Goal: Transaction & Acquisition: Purchase product/service

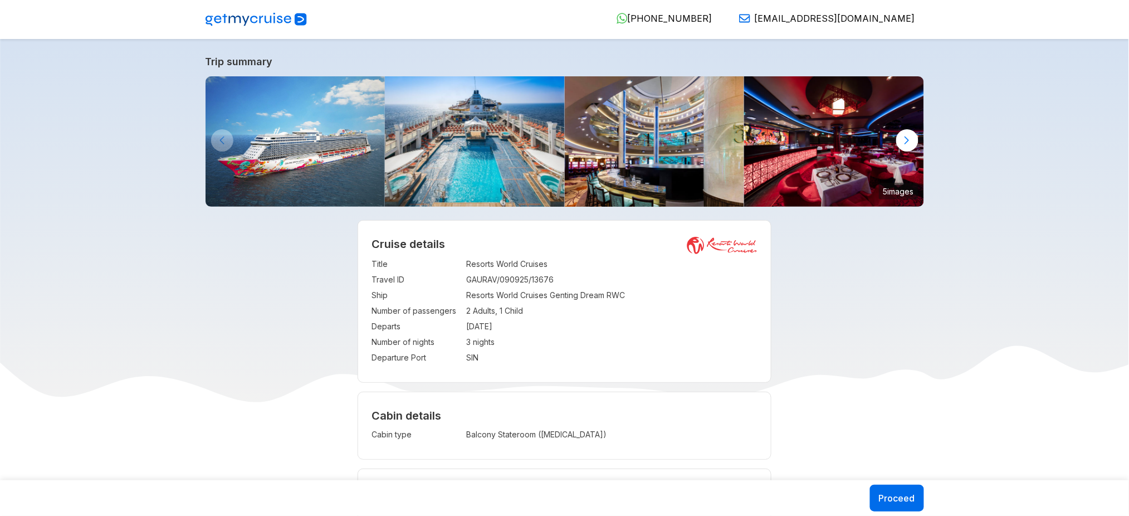
click at [486, 310] on td "2 Adults, 1 Child" at bounding box center [611, 311] width 291 height 16
copy td "2 Adults, 1 Child"
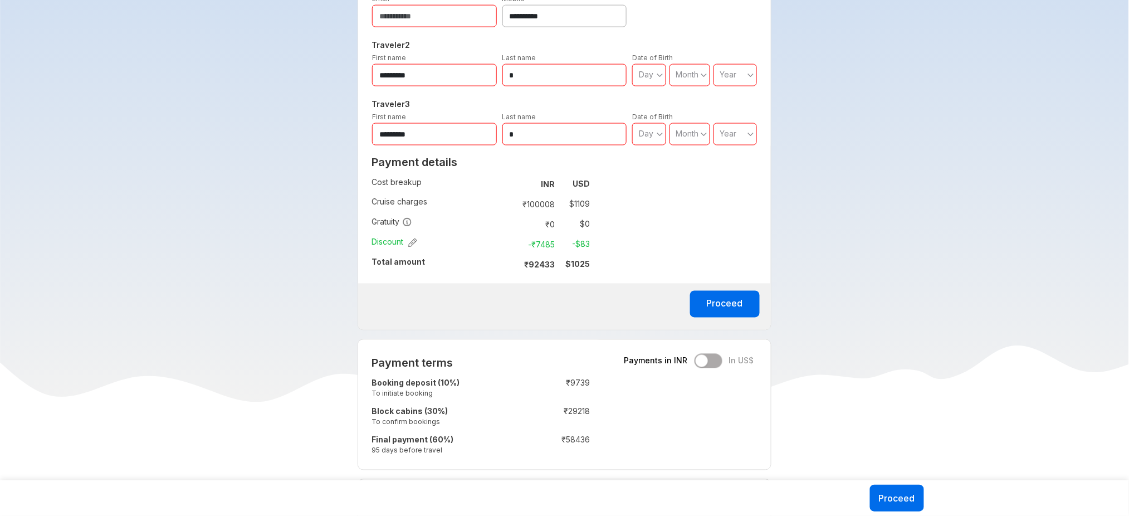
scroll to position [630, 0]
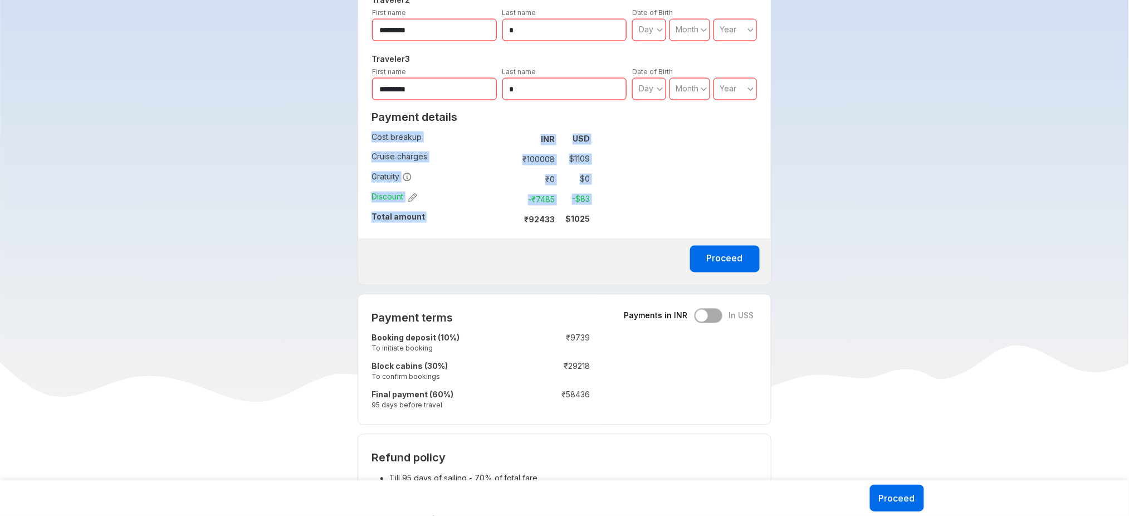
drag, startPoint x: 523, startPoint y: 223, endPoint x: 593, endPoint y: 225, distance: 69.6
click at [593, 225] on div "Payment details Cost breakup : INR USD Cruise charges : ₹ 100008 $ 1109 Gratuit…" at bounding box center [480, 172] width 245 height 133
copy tbody "Cost breakup : INR USD Cruise charges : ₹ 100008 $ 1109 Gratuity : ₹ 0 $ 0 Disc…"
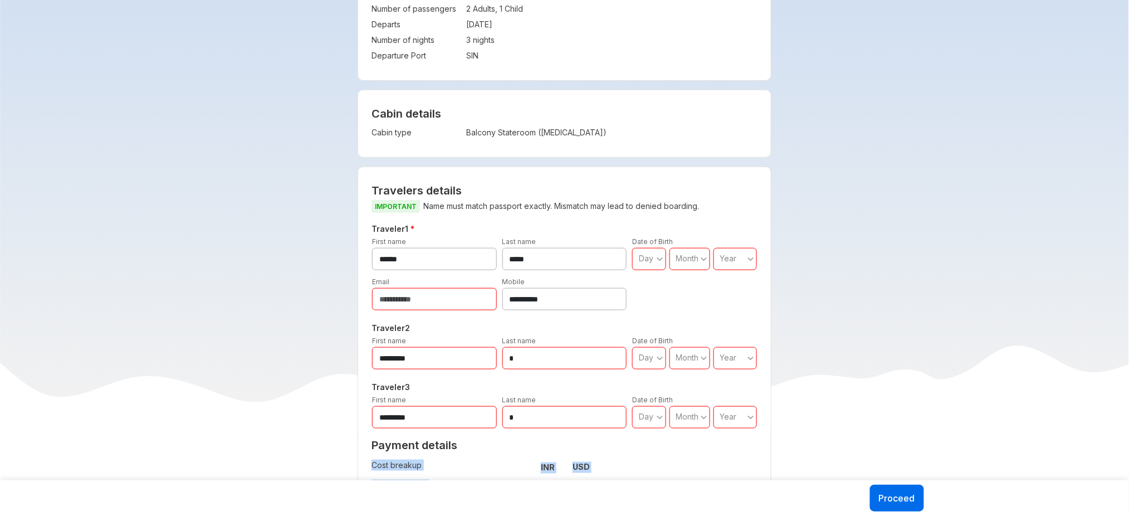
scroll to position [0, 0]
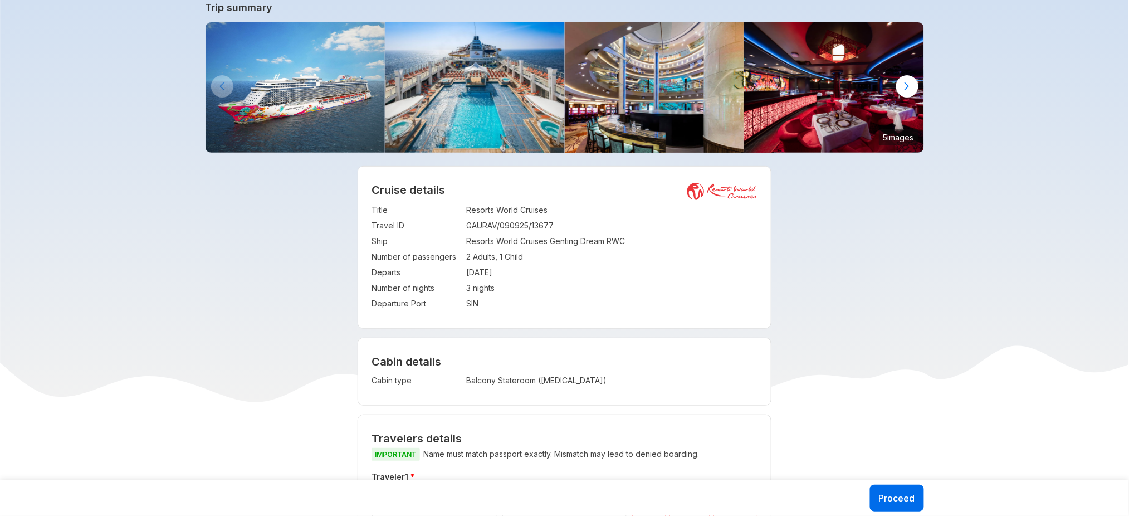
scroll to position [53, 0]
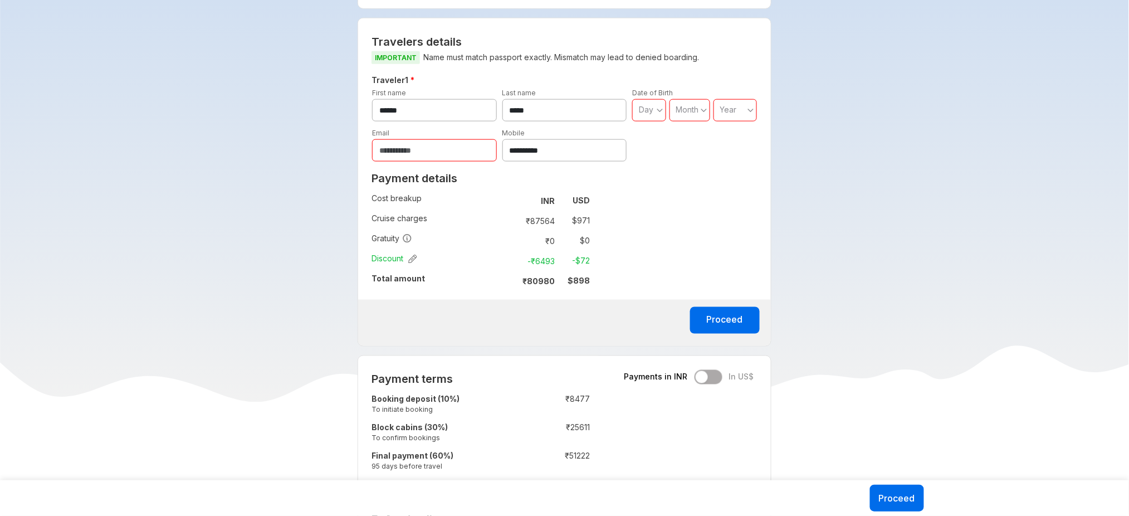
scroll to position [451, 0]
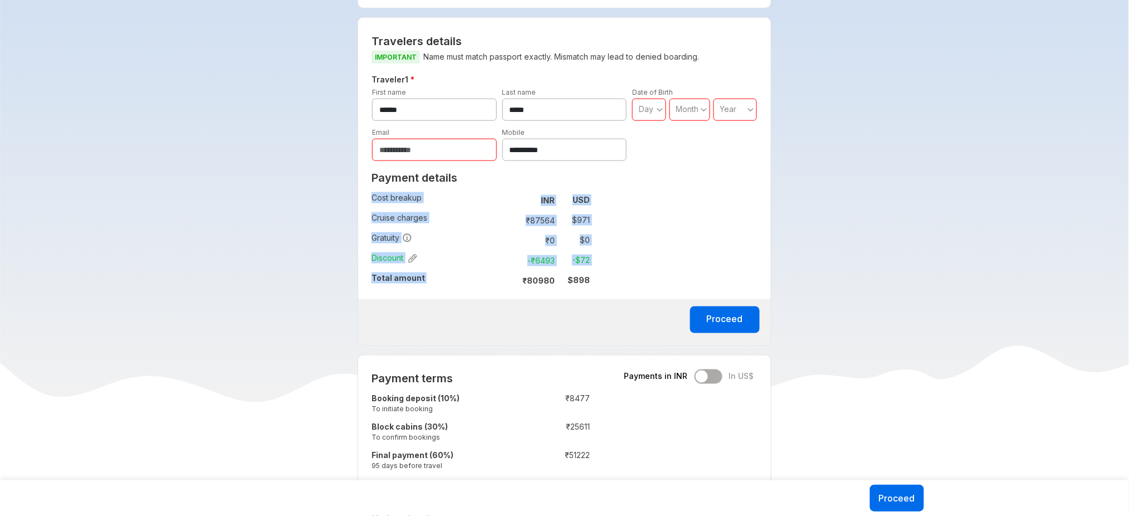
drag, startPoint x: 524, startPoint y: 285, endPoint x: 572, endPoint y: 300, distance: 50.2
click at [572, 299] on div "Payment details Cost breakup : INR USD Cruise charges : ₹ 87564 $ 971 Gratuity …" at bounding box center [480, 233] width 245 height 133
copy tbody "Cost breakup : INR USD Cruise charges : ₹ 87564 $ 971 Gratuity : ₹ 0 $ 0 Discou…"
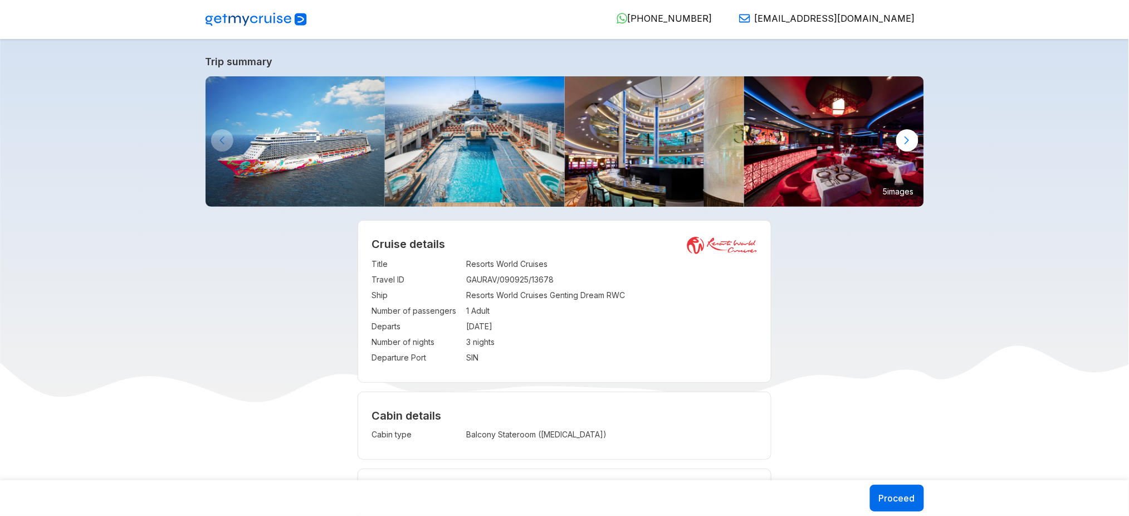
click at [486, 306] on td "1 Adult" at bounding box center [611, 311] width 291 height 16
copy td "1 Adult"
